Goal: Task Accomplishment & Management: Manage account settings

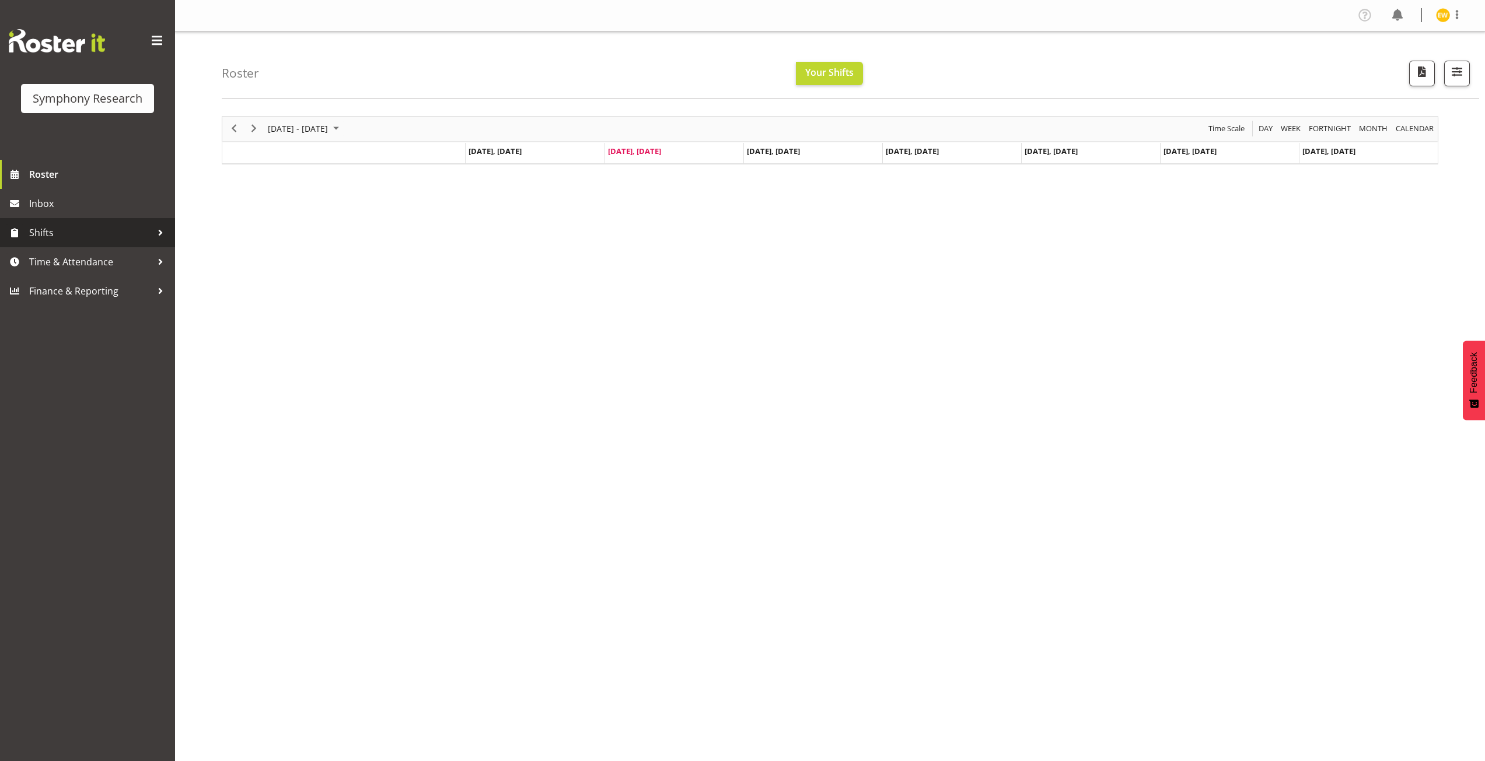
click at [137, 235] on span "Shifts" at bounding box center [90, 233] width 123 height 18
click at [62, 357] on span "Time & Attendance" at bounding box center [90, 356] width 123 height 18
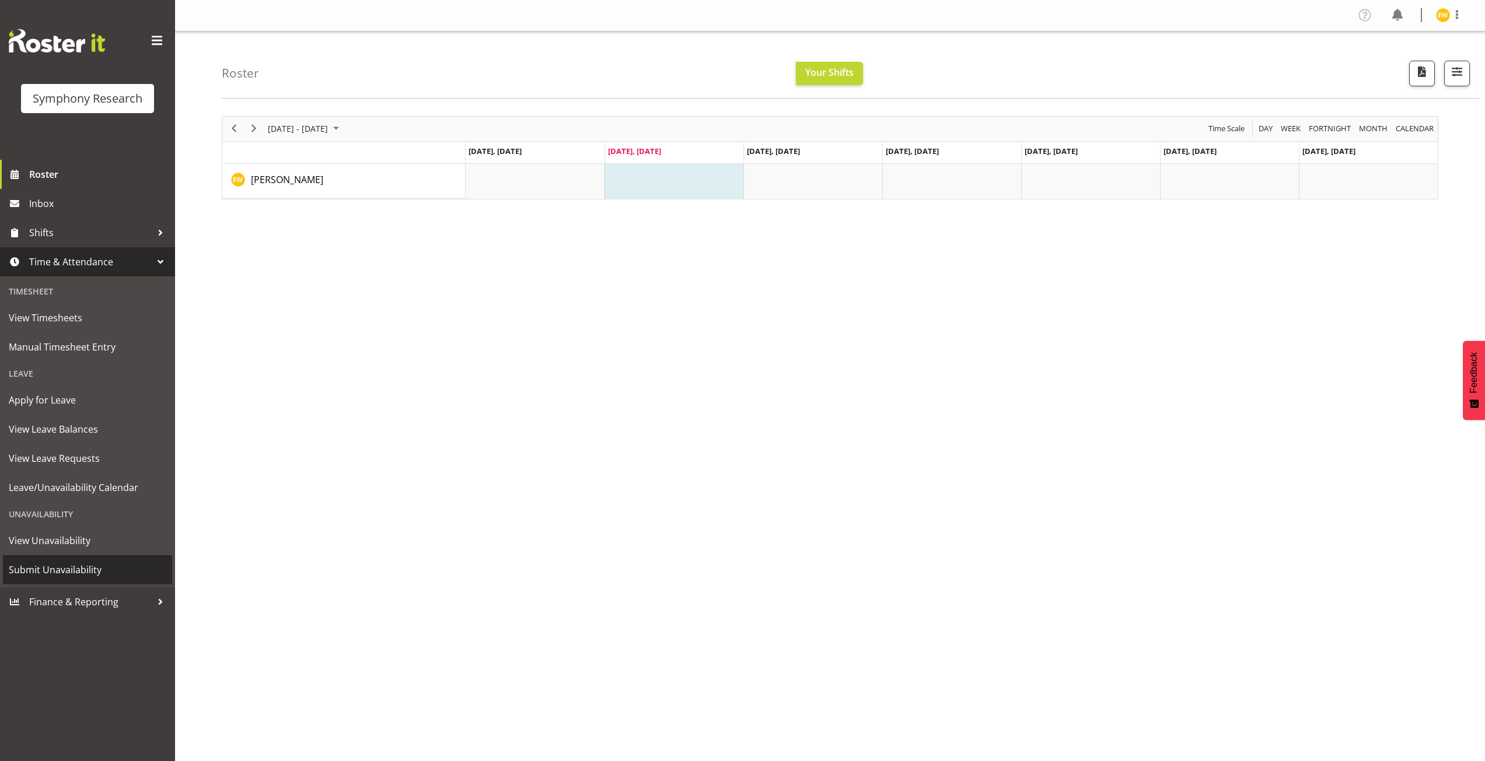
click at [60, 565] on span "Submit Unavailability" at bounding box center [88, 570] width 158 height 18
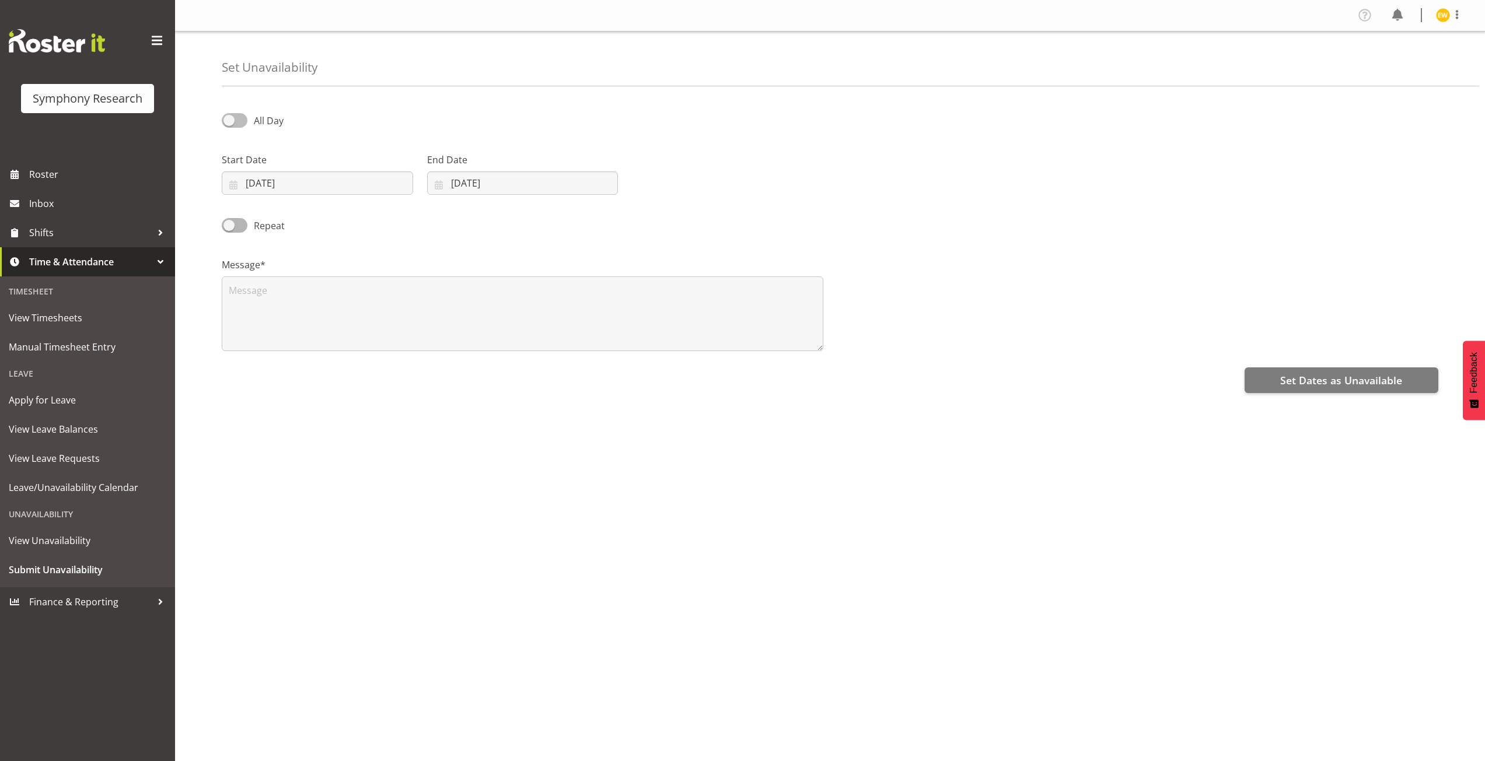
click at [230, 118] on span at bounding box center [235, 120] width 26 height 15
click at [229, 118] on input "All Day" at bounding box center [226, 121] width 8 height 8
checkbox input "true"
click at [294, 180] on input "19/08/2025" at bounding box center [317, 183] width 191 height 23
click at [319, 368] on span "27" at bounding box center [317, 365] width 9 height 11
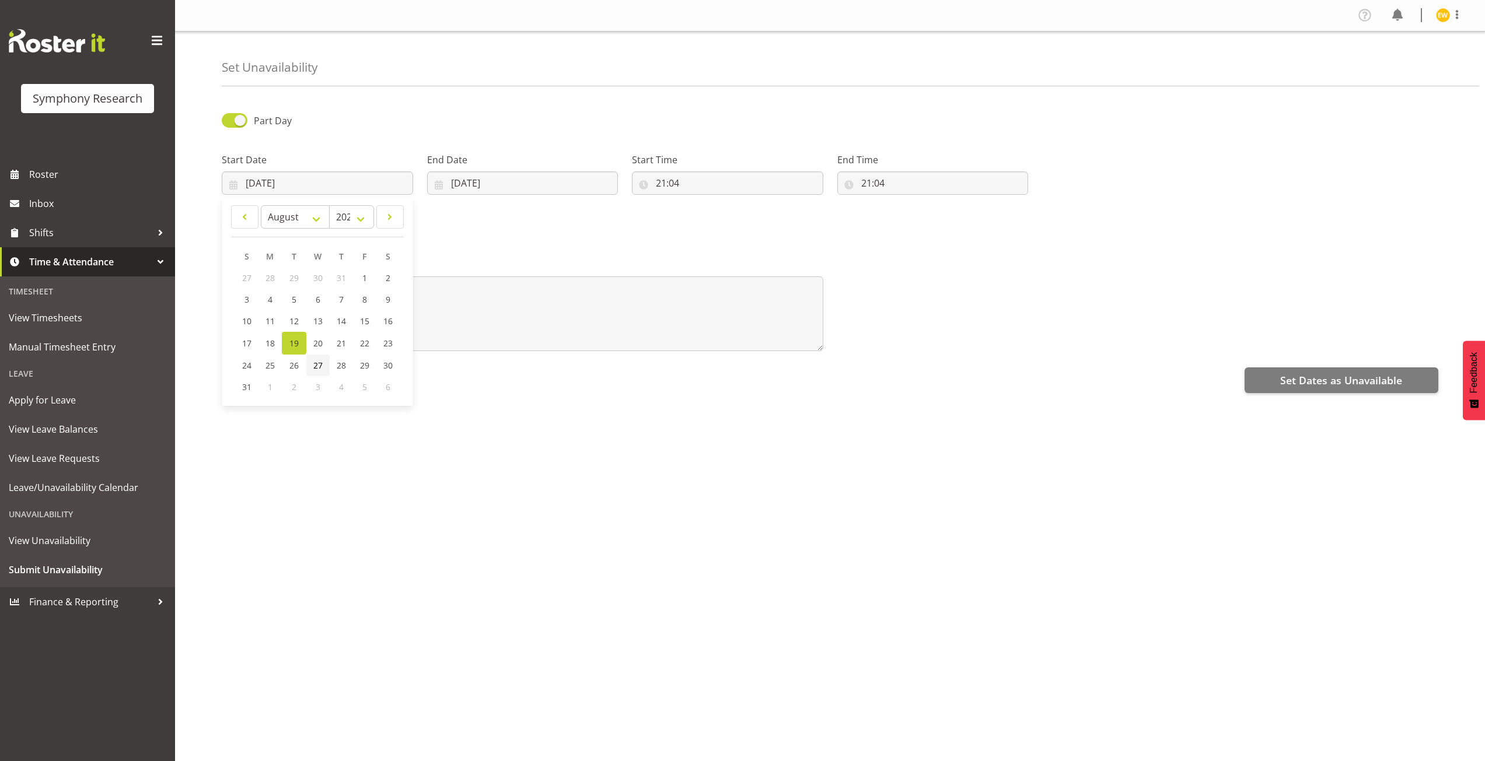
type input "27/08/2025"
click at [239, 120] on span at bounding box center [235, 120] width 26 height 15
click at [229, 120] on input "Part Day" at bounding box center [226, 121] width 8 height 8
click at [239, 120] on span at bounding box center [235, 120] width 26 height 15
click at [229, 120] on input "All Day" at bounding box center [226, 121] width 8 height 8
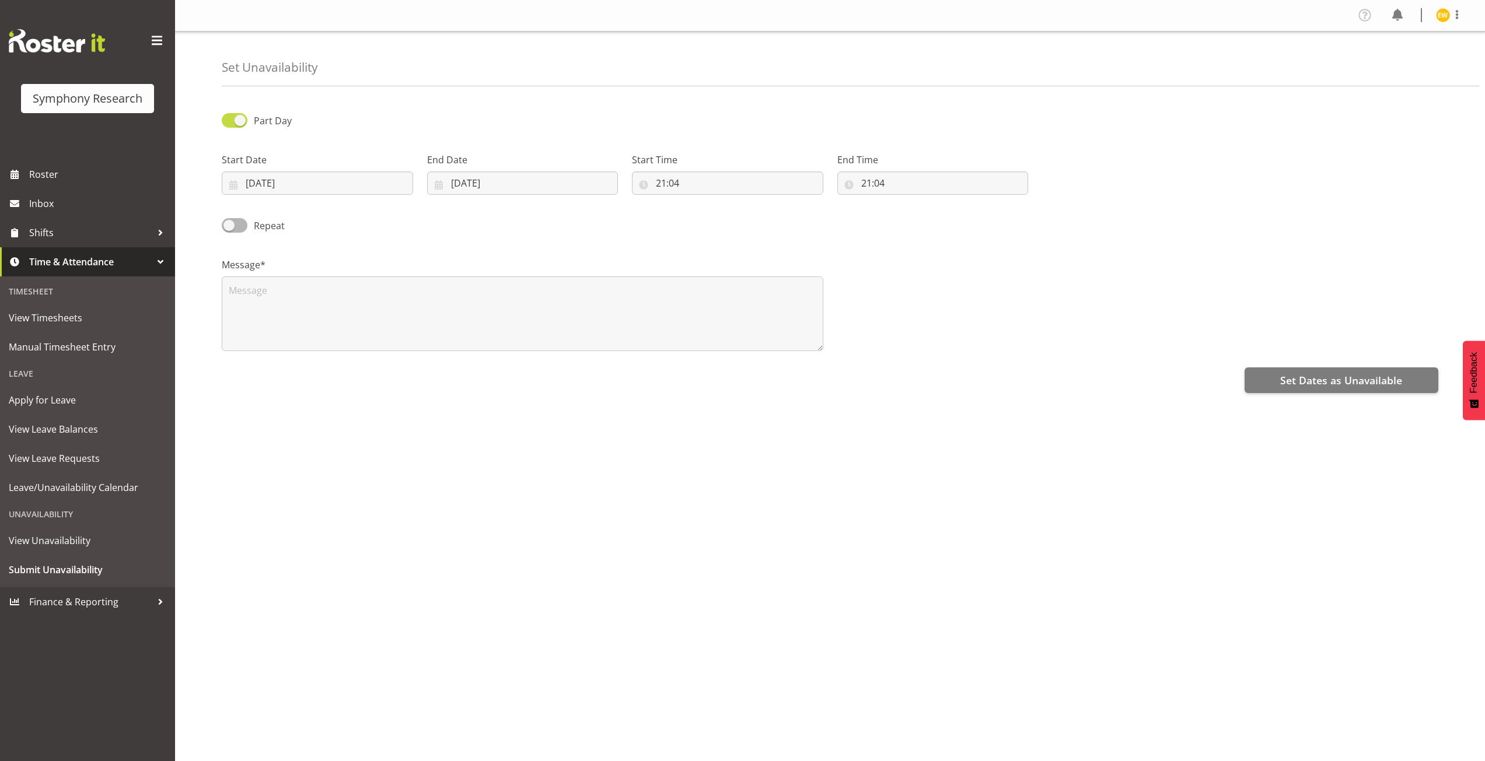
click at [239, 120] on span at bounding box center [235, 120] width 26 height 15
click at [229, 120] on input "Part Day" at bounding box center [226, 121] width 8 height 8
checkbox input "false"
click at [244, 295] on textarea at bounding box center [523, 314] width 602 height 75
type textarea "a"
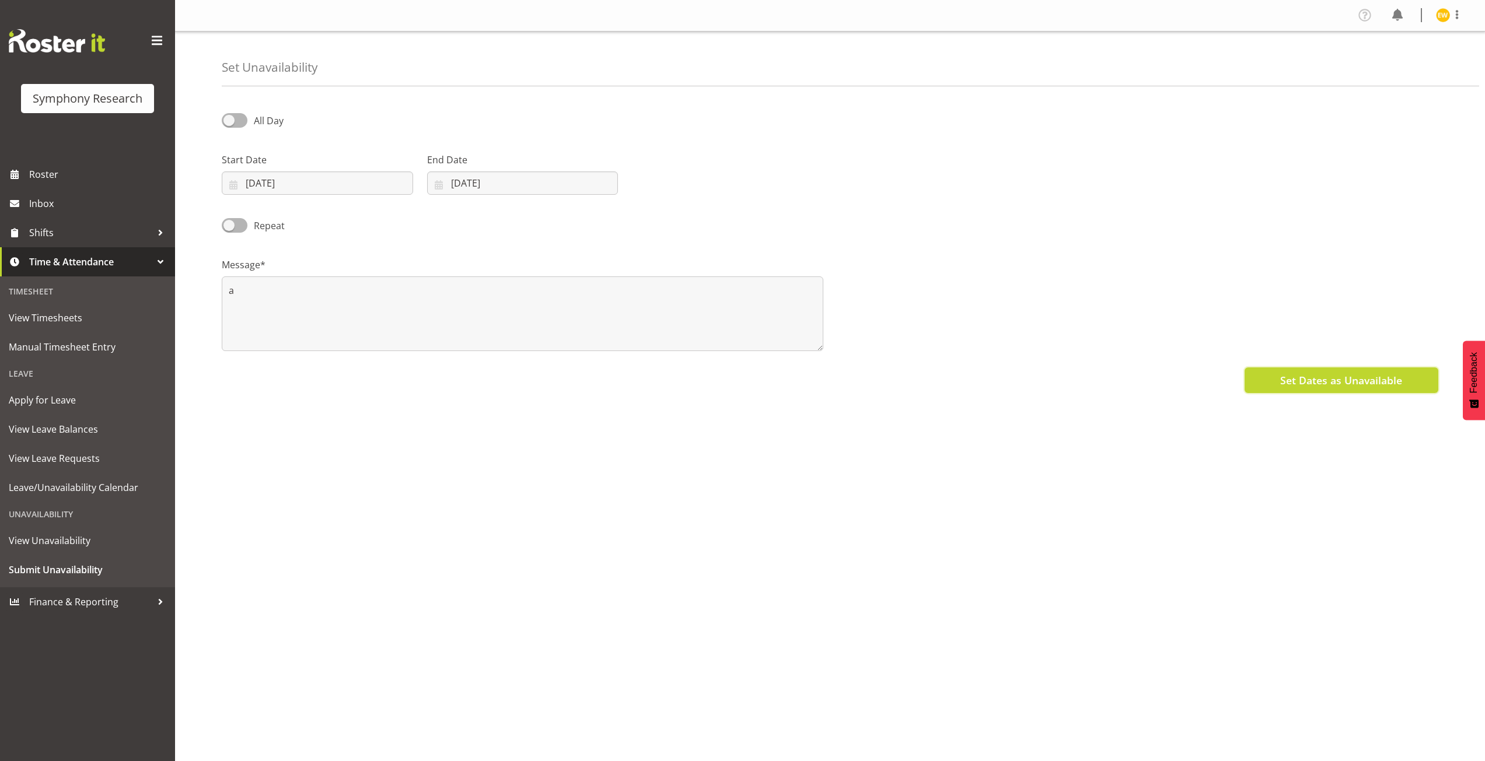
click at [1306, 382] on span "Set Dates as Unavailable" at bounding box center [1341, 380] width 122 height 15
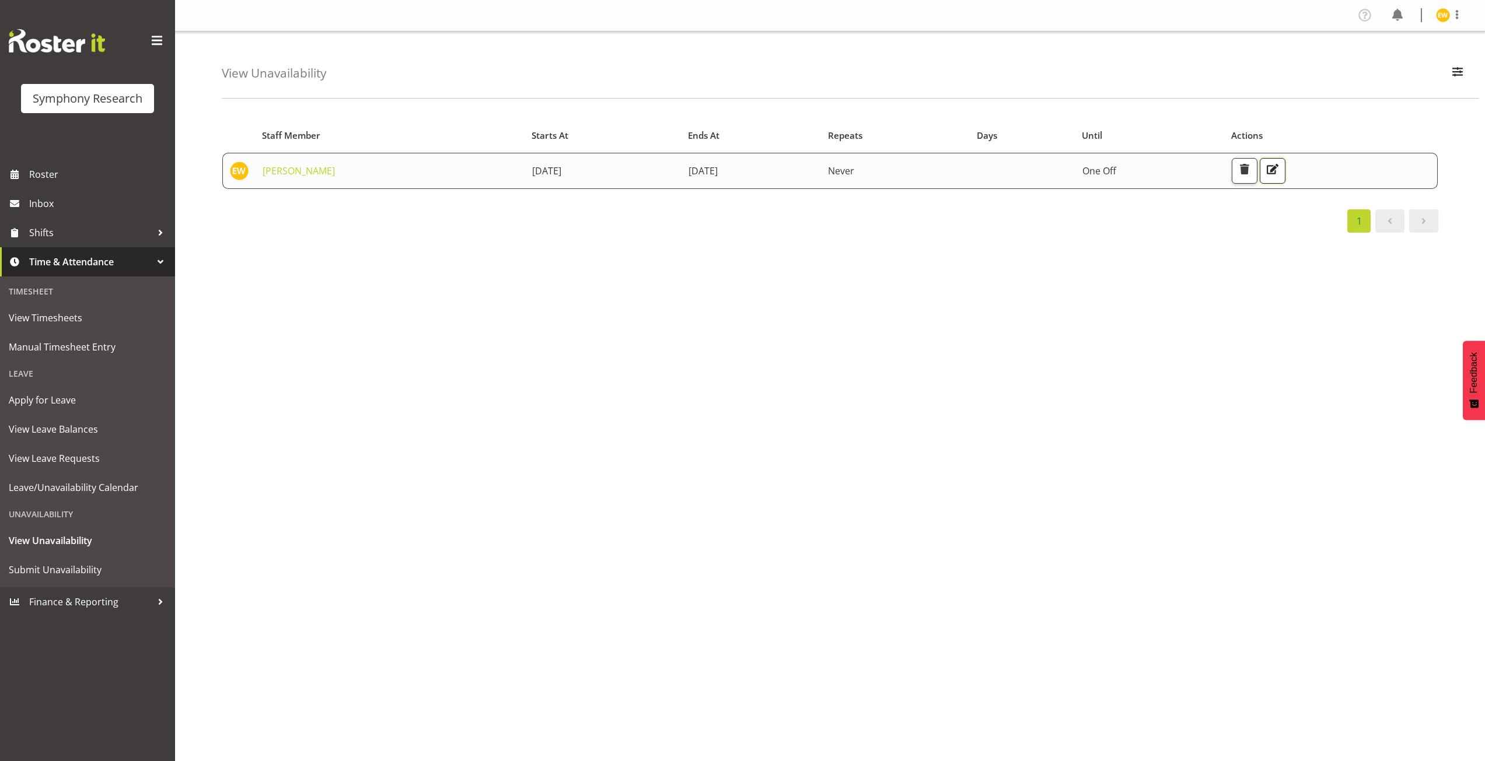
click at [1280, 170] on span "button" at bounding box center [1272, 169] width 15 height 15
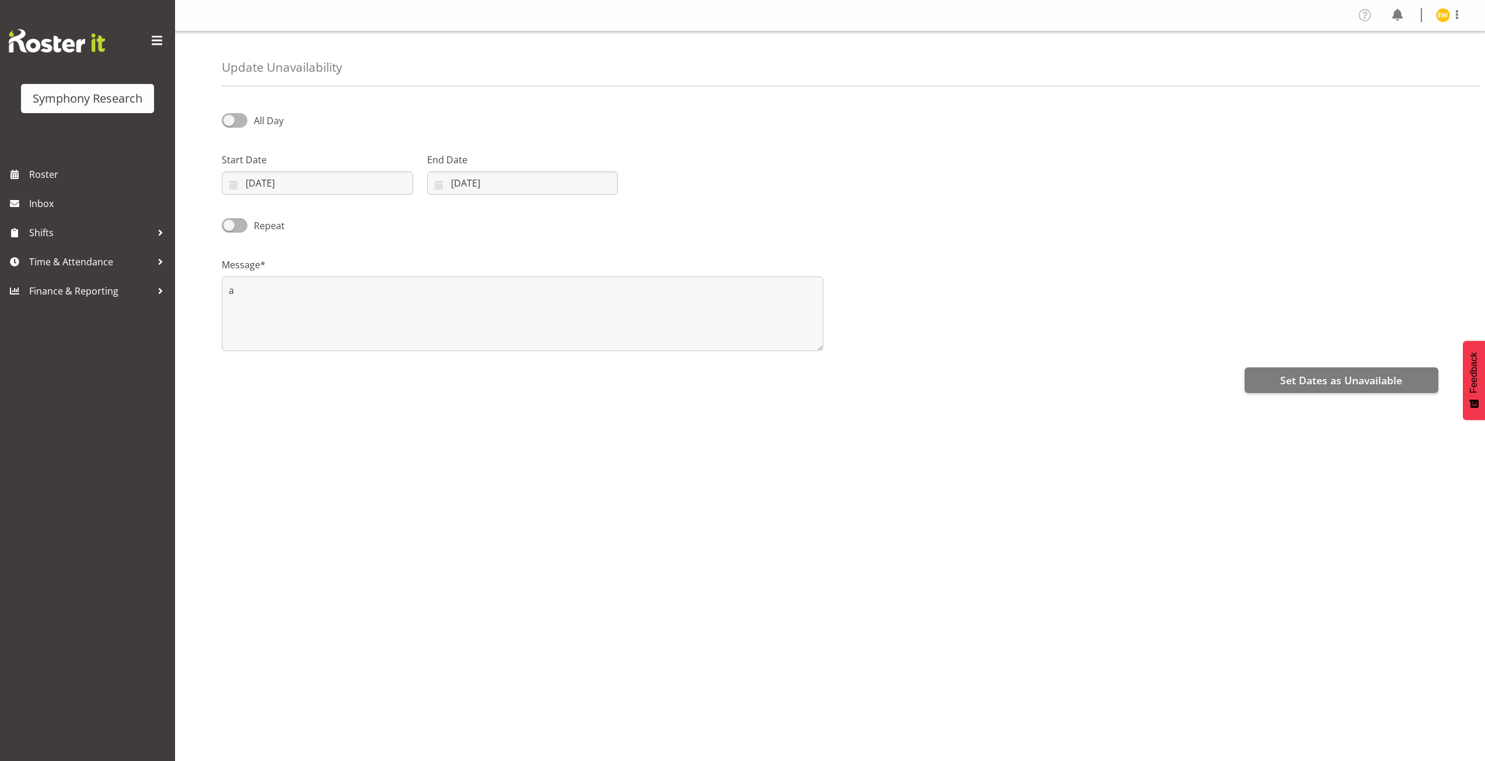
select select "7"
select select "2025"
click at [498, 177] on input "19/08/2025" at bounding box center [522, 183] width 191 height 23
click at [523, 367] on span "27" at bounding box center [520, 365] width 9 height 11
type input "27/08/2025"
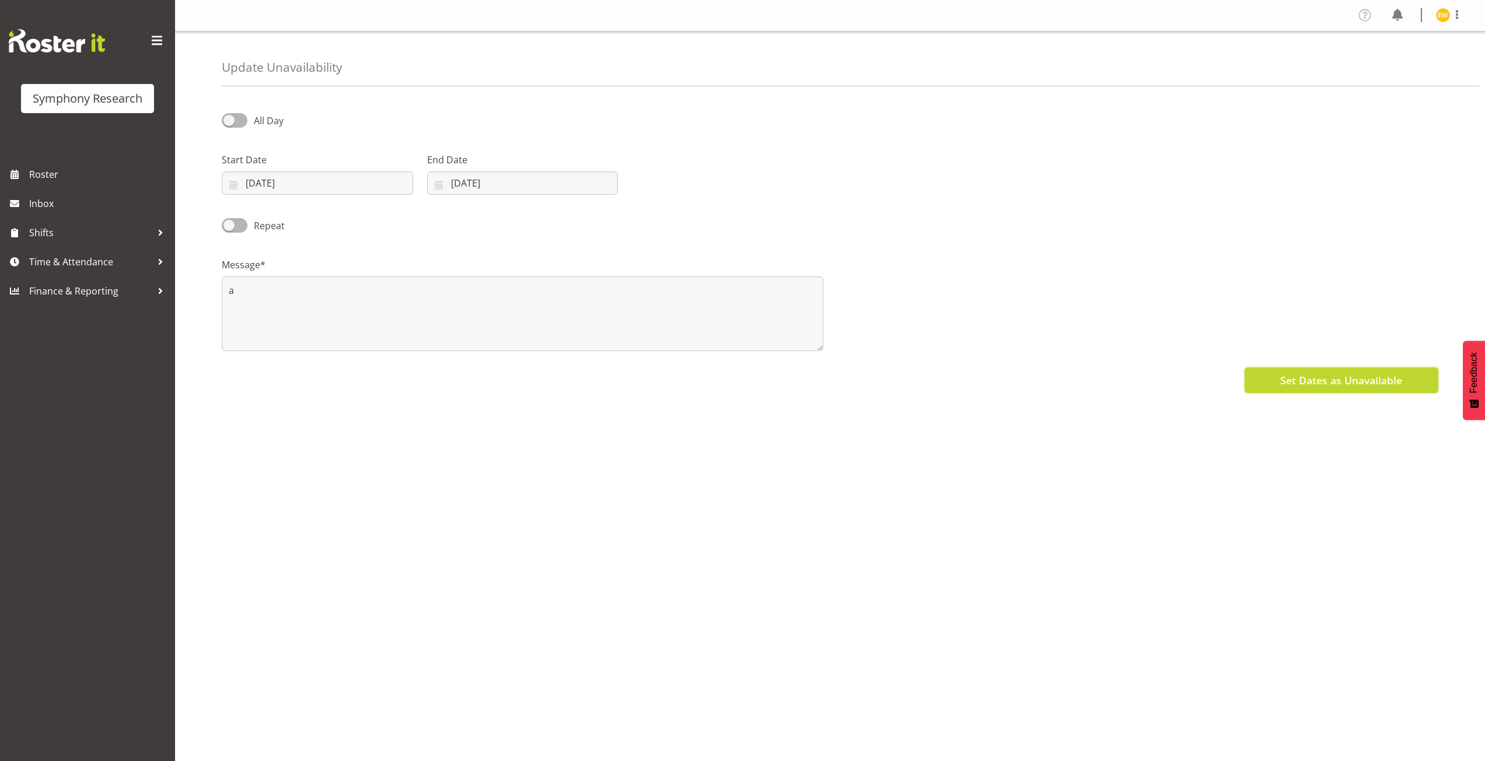
click at [1340, 389] on button "Set Dates as Unavailable" at bounding box center [1342, 381] width 194 height 26
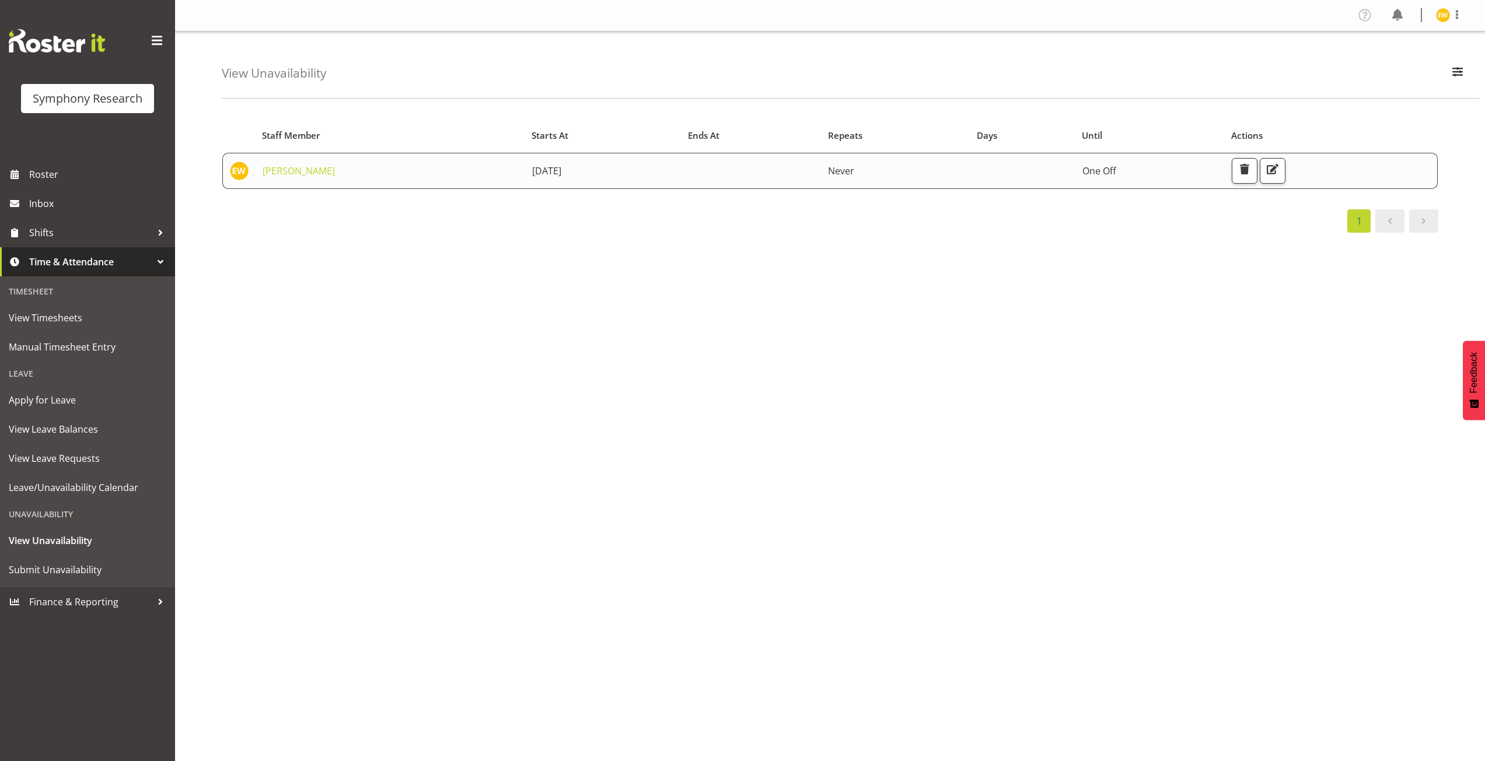
click at [700, 269] on div "Starts At Staff Member Starts At Ends At Repeats Days Until Actions [PERSON_NAM…" at bounding box center [853, 340] width 1263 height 467
